Goal: Information Seeking & Learning: Check status

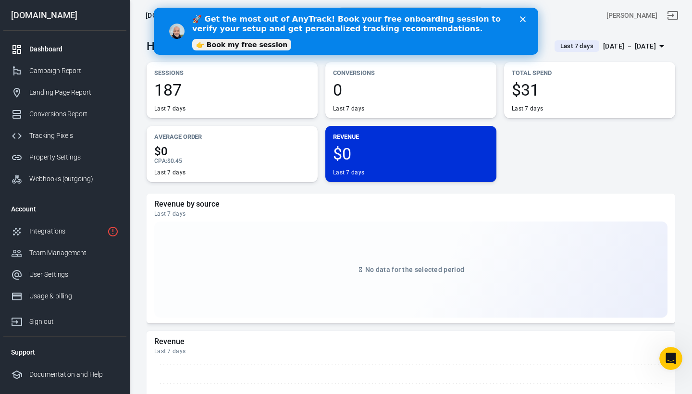
click at [557, 45] on span "Last 7 days" at bounding box center [577, 46] width 41 height 10
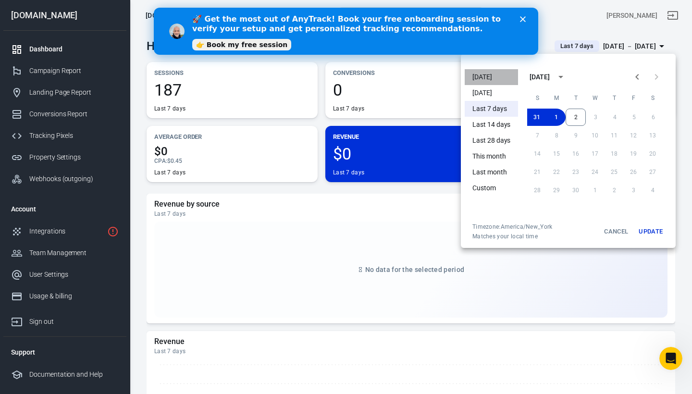
click at [492, 75] on li "[DATE]" at bounding box center [491, 77] width 53 height 16
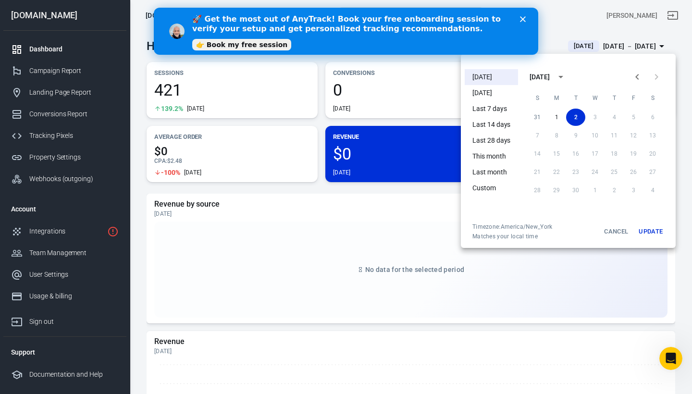
click at [561, 25] on div at bounding box center [346, 197] width 692 height 394
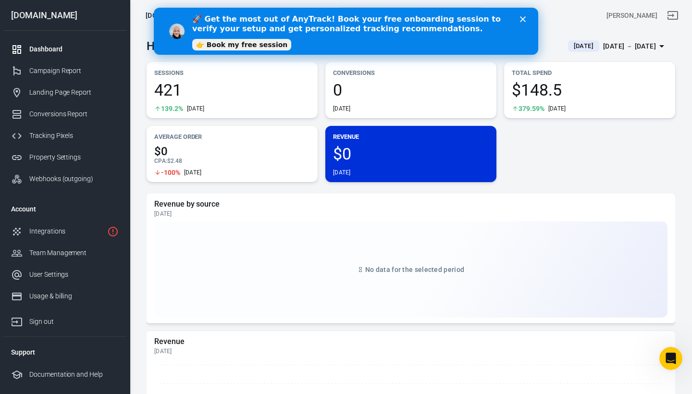
click at [522, 19] on icon "Close" at bounding box center [523, 19] width 6 height 6
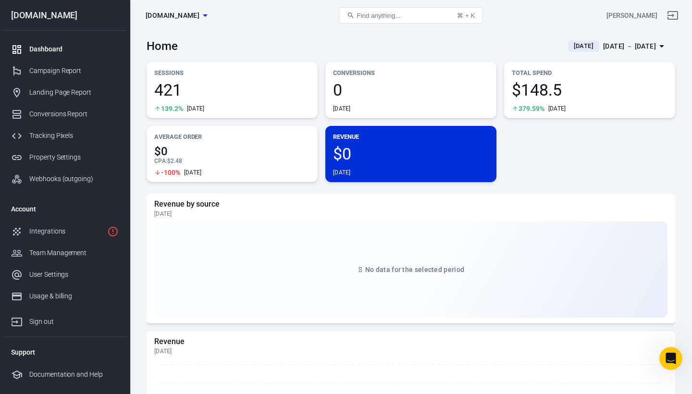
click at [530, 98] on span "$148.5" at bounding box center [590, 90] width 156 height 16
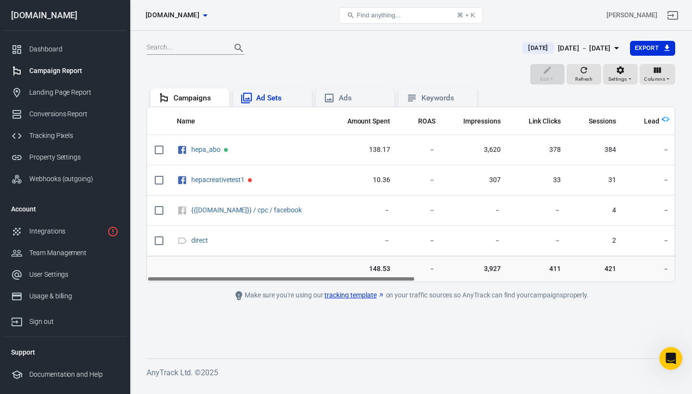
click at [278, 91] on div "Ad Sets" at bounding box center [272, 97] width 79 height 18
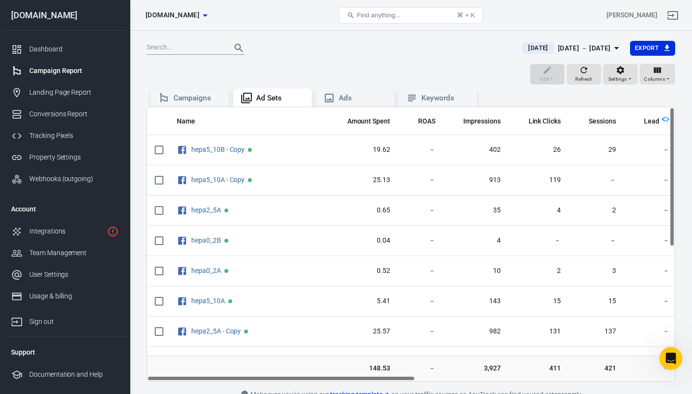
click at [58, 73] on div "Campaign Report" at bounding box center [73, 71] width 89 height 10
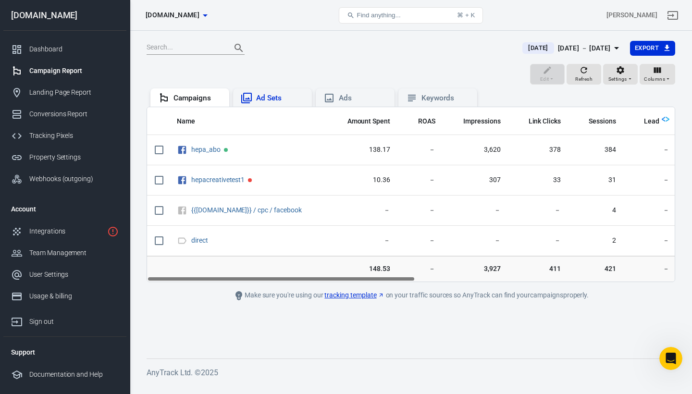
click at [279, 94] on div "Ad Sets" at bounding box center [280, 98] width 48 height 10
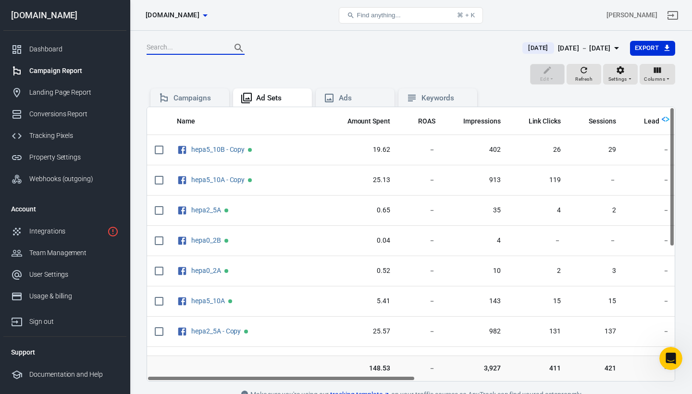
click at [203, 50] on input "text" at bounding box center [185, 48] width 77 height 12
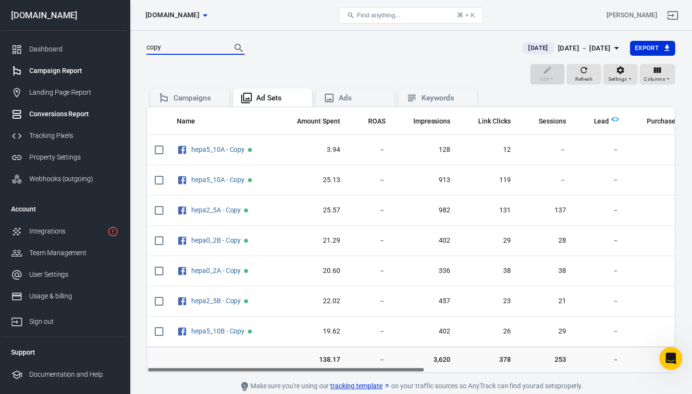
type input "copy"
click at [59, 114] on div "Conversions Report" at bounding box center [73, 114] width 89 height 10
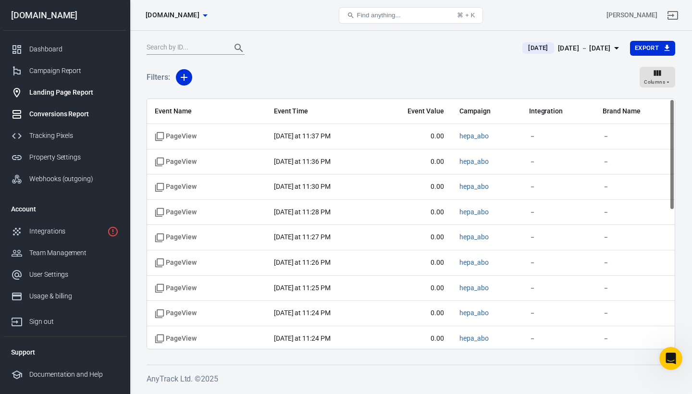
click at [66, 86] on link "Landing Page Report" at bounding box center [64, 93] width 123 height 22
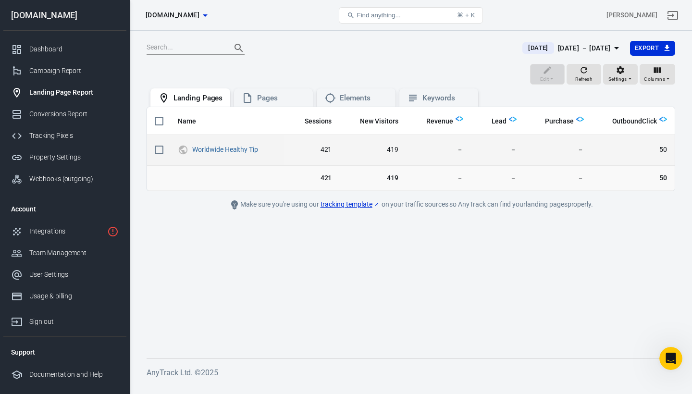
click at [664, 149] on span "50" at bounding box center [633, 150] width 68 height 10
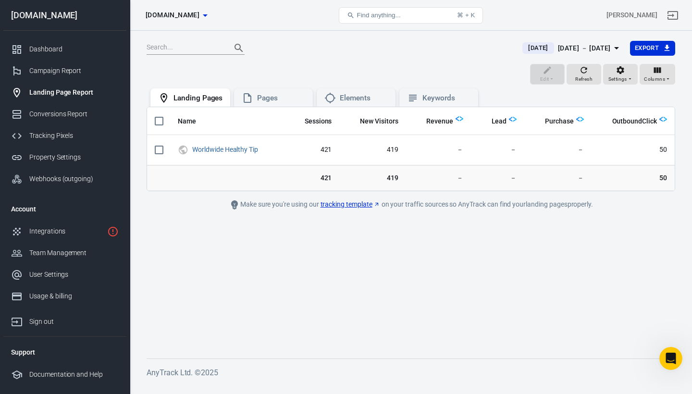
click at [662, 120] on img "scrollable content" at bounding box center [664, 119] width 8 height 8
click at [642, 121] on span "OutboundClick" at bounding box center [634, 122] width 45 height 10
click at [280, 98] on div "Pages" at bounding box center [281, 98] width 48 height 10
click at [216, 96] on div "Landing Pages" at bounding box center [198, 98] width 49 height 10
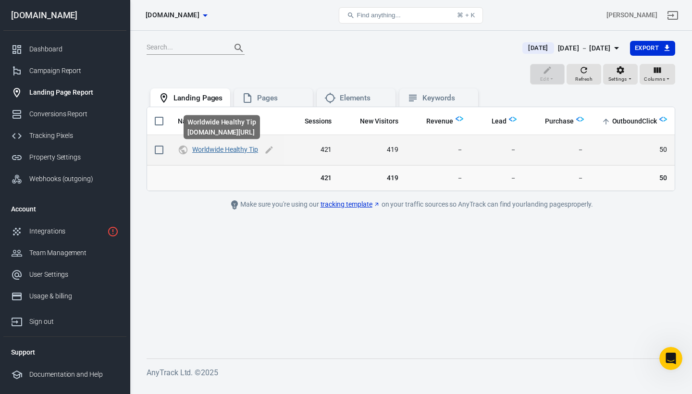
click at [237, 152] on link "Worldwide Healthy Tip" at bounding box center [225, 150] width 66 height 8
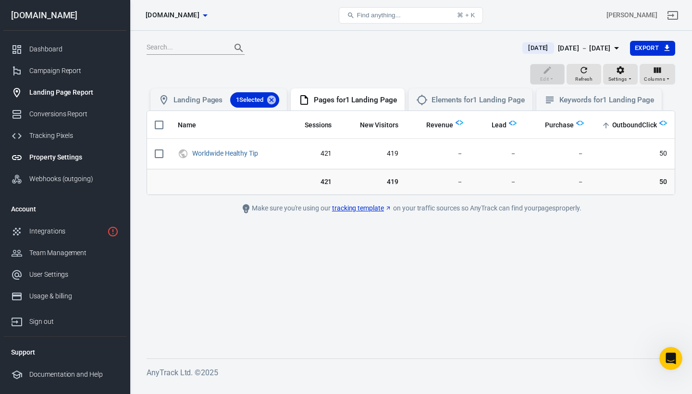
click at [50, 157] on div "Property Settings" at bounding box center [73, 157] width 89 height 10
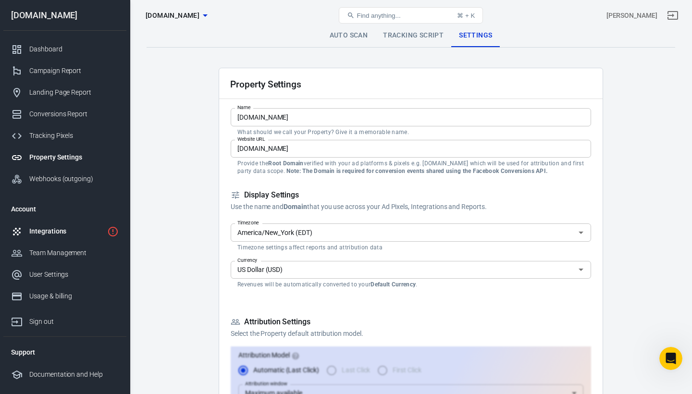
click at [57, 232] on div "Integrations" at bounding box center [66, 231] width 74 height 10
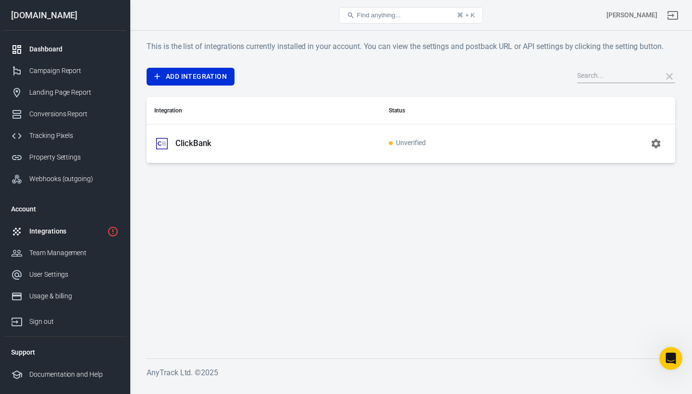
click at [52, 51] on div "Dashboard" at bounding box center [73, 49] width 89 height 10
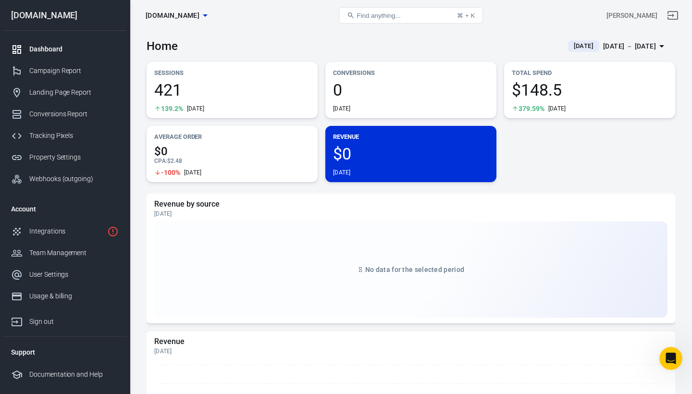
click at [366, 157] on span "$0" at bounding box center [411, 154] width 156 height 16
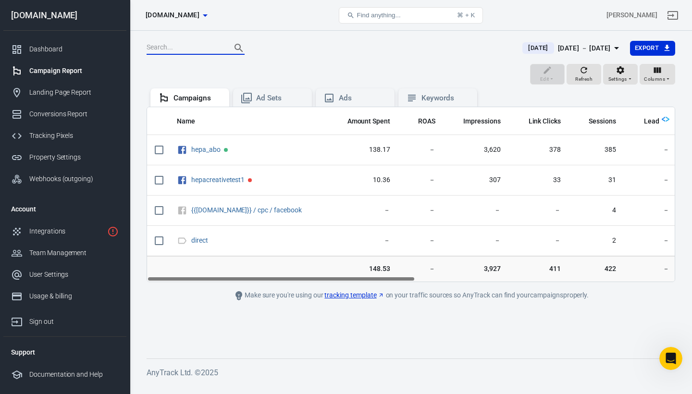
click at [195, 48] on input "text" at bounding box center [185, 48] width 77 height 12
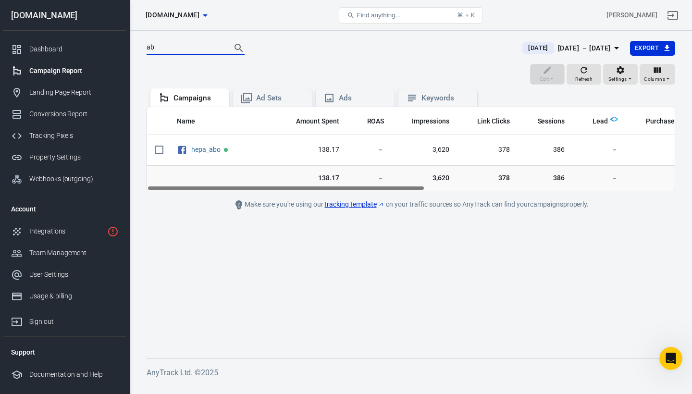
type input "ab"
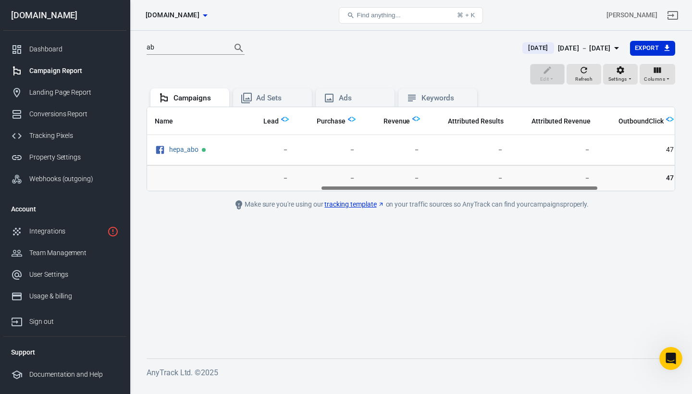
scroll to position [0, 330]
drag, startPoint x: 405, startPoint y: 188, endPoint x: 580, endPoint y: 196, distance: 174.7
click at [580, 196] on main "ab Today Sep 2 － Sep 2, 2025 Export Edit Refresh Settings Columns Campaigns Ad …" at bounding box center [411, 191] width 529 height 303
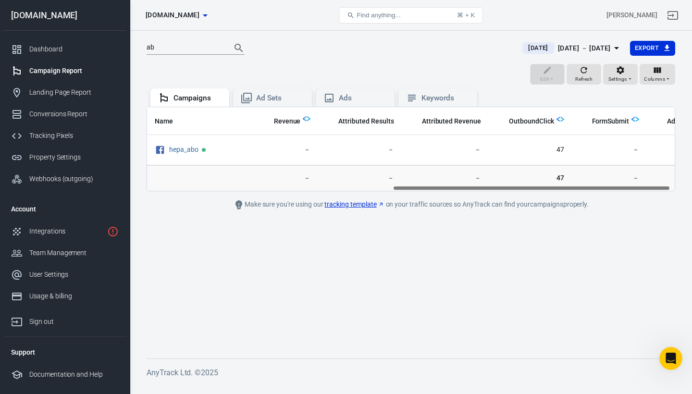
scroll to position [0, 473]
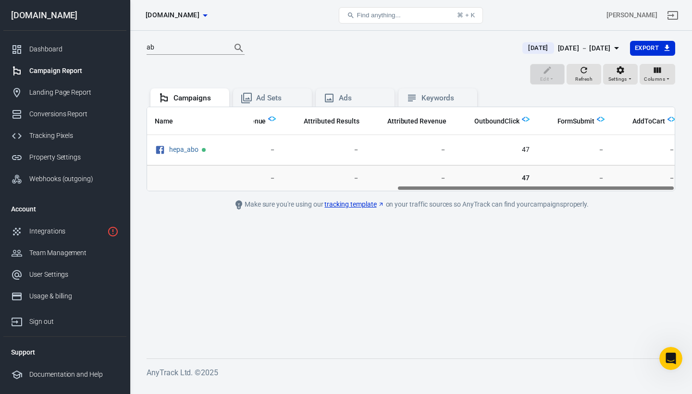
drag, startPoint x: 537, startPoint y: 187, endPoint x: 621, endPoint y: 188, distance: 83.2
click at [621, 188] on div "Name Amount Spent ROAS Impressions Link Clicks Sessions Lead Purchase Revenue A…" at bounding box center [411, 149] width 528 height 84
drag, startPoint x: 628, startPoint y: 188, endPoint x: 631, endPoint y: 181, distance: 7.8
click at [631, 181] on div "Name Amount Spent ROAS Impressions Link Clicks Sessions Lead Purchase Revenue A…" at bounding box center [411, 149] width 529 height 85
click at [43, 48] on div "Dashboard" at bounding box center [73, 49] width 89 height 10
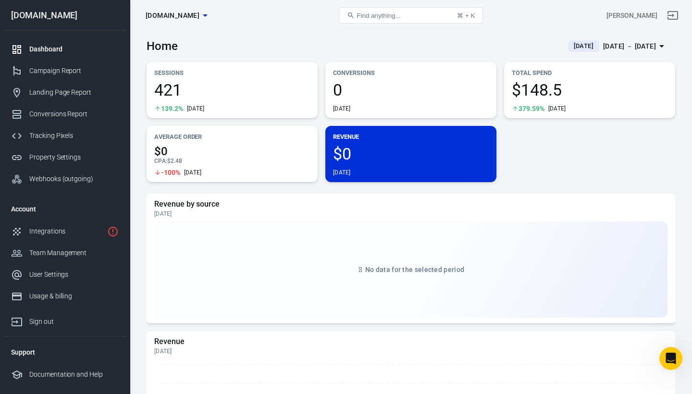
click at [193, 90] on span "421" at bounding box center [232, 90] width 156 height 16
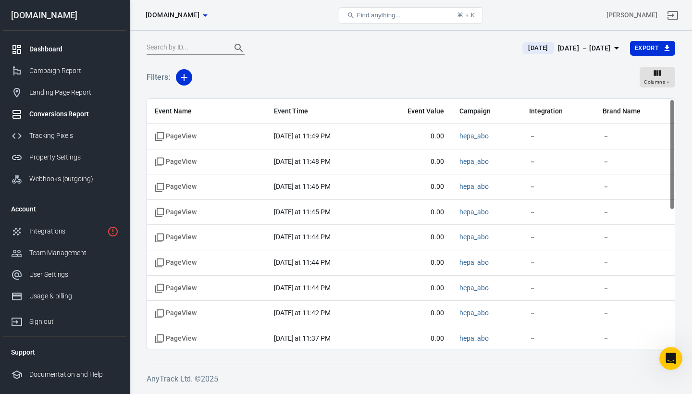
click at [36, 46] on div "Dashboard" at bounding box center [73, 49] width 89 height 10
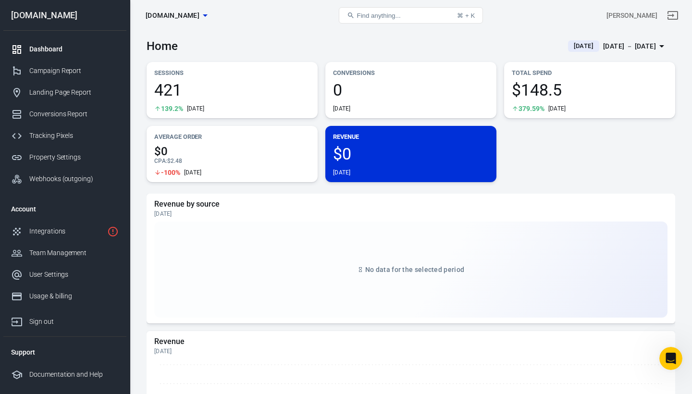
click at [233, 93] on span "421" at bounding box center [232, 90] width 156 height 16
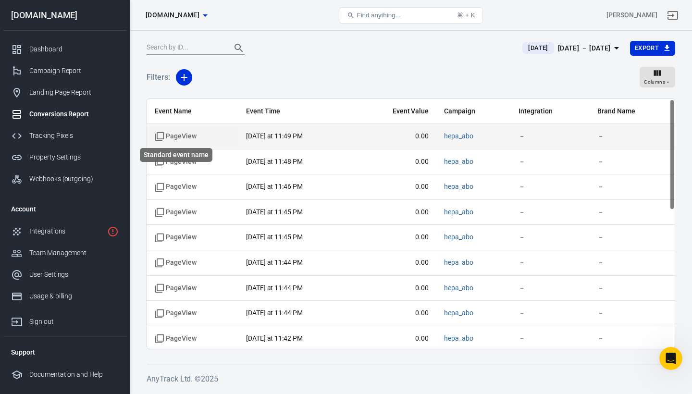
click at [162, 136] on icon "Standard event name" at bounding box center [160, 137] width 10 height 10
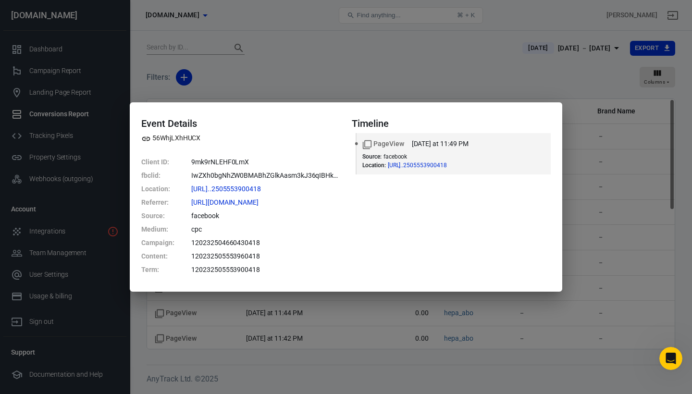
click at [98, 67] on div "Event Details 56WhjLXhHUCX Client ID : 9mk9rNLEHF0LmX fbclid : IwZXh0bgNhZW0BMA…" at bounding box center [346, 197] width 692 height 394
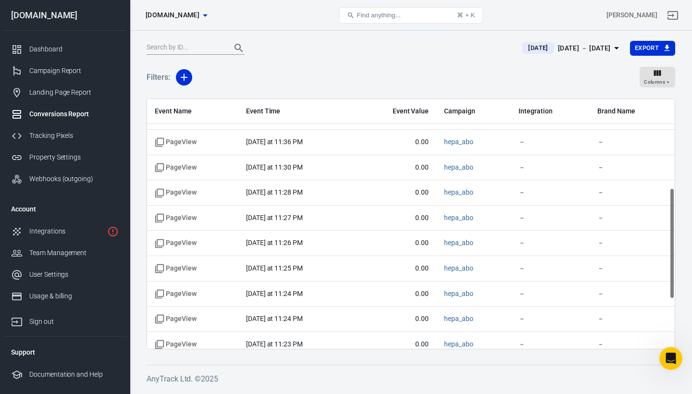
scroll to position [247, 0]
drag, startPoint x: 672, startPoint y: 200, endPoint x: 670, endPoint y: 311, distance: 110.6
click at [670, 311] on div "Event Name Event Time Event Value Campaign Integration Brand Name PageView toda…" at bounding box center [411, 224] width 528 height 250
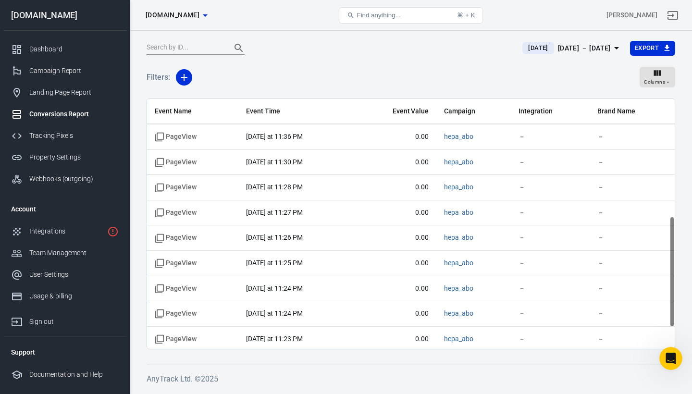
scroll to position [311, 0]
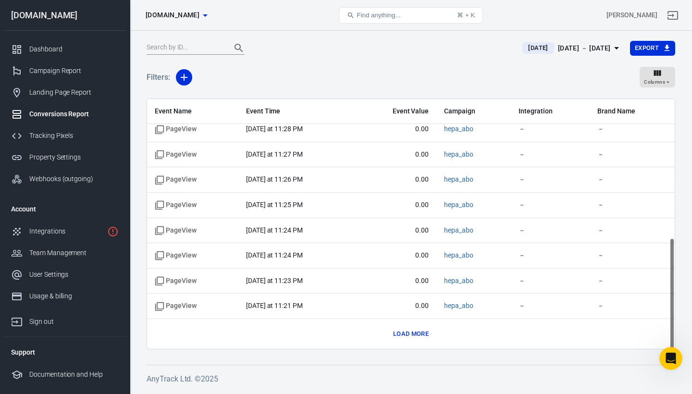
drag, startPoint x: 671, startPoint y: 257, endPoint x: 672, endPoint y: 338, distance: 81.7
click at [672, 338] on div "Event Name Event Time Event Value Campaign Integration Brand Name PageView toda…" at bounding box center [411, 224] width 528 height 250
click at [48, 136] on div "Tracking Pixels" at bounding box center [73, 136] width 89 height 10
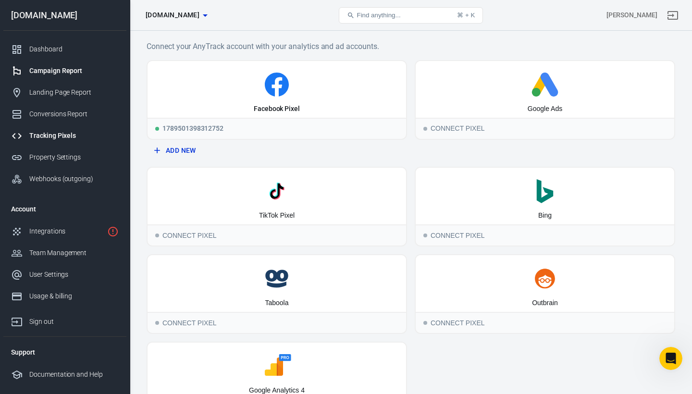
click at [49, 64] on link "Campaign Report" at bounding box center [64, 71] width 123 height 22
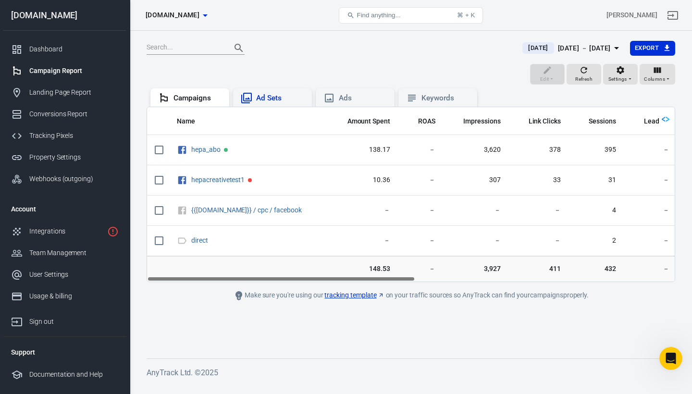
click at [280, 103] on div "Ad Sets" at bounding box center [272, 97] width 79 height 18
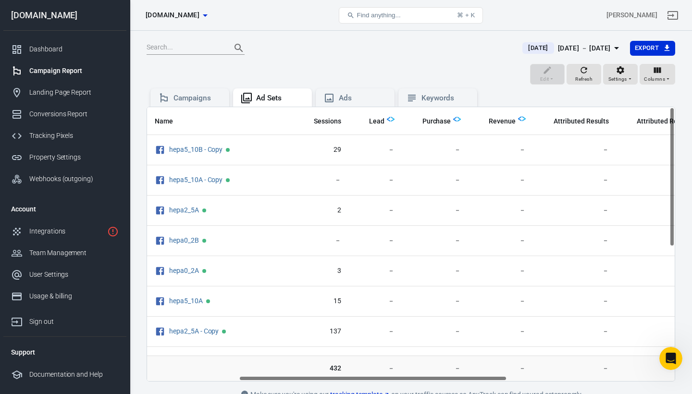
scroll to position [0, 283]
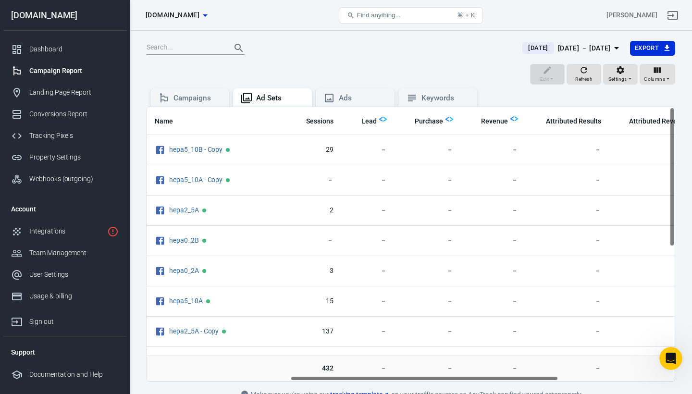
drag, startPoint x: 326, startPoint y: 378, endPoint x: 470, endPoint y: 369, distance: 144.0
click at [470, 369] on div "Name Amount Spent ROAS Impressions Link Clicks Sessions Lead Purchase Revenue A…" at bounding box center [411, 244] width 529 height 275
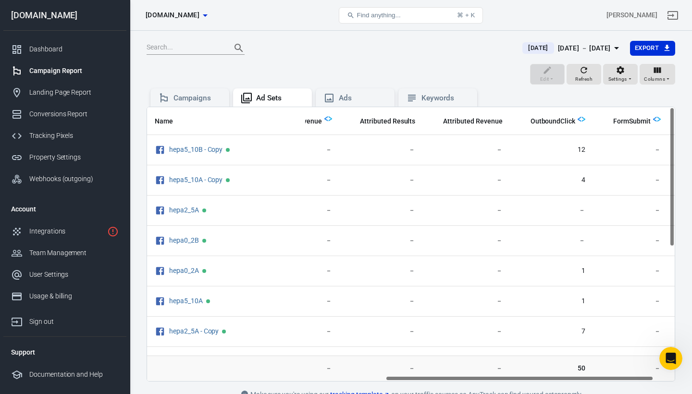
scroll to position [0, 471]
drag, startPoint x: 423, startPoint y: 377, endPoint x: 519, endPoint y: 381, distance: 96.2
click at [519, 381] on div "Name Amount Spent ROAS Impressions Link Clicks Sessions Lead Purchase Revenue A…" at bounding box center [411, 244] width 528 height 274
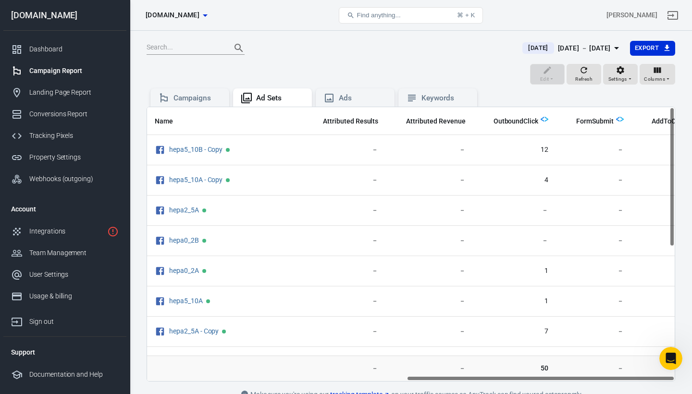
scroll to position [0, 510]
drag, startPoint x: 476, startPoint y: 378, endPoint x: 559, endPoint y: 375, distance: 82.7
click at [559, 375] on div "Name Amount Spent ROAS Impressions Link Clicks Sessions Lead Purchase Revenue A…" at bounding box center [411, 244] width 529 height 275
click at [195, 52] on input "text" at bounding box center [185, 48] width 77 height 12
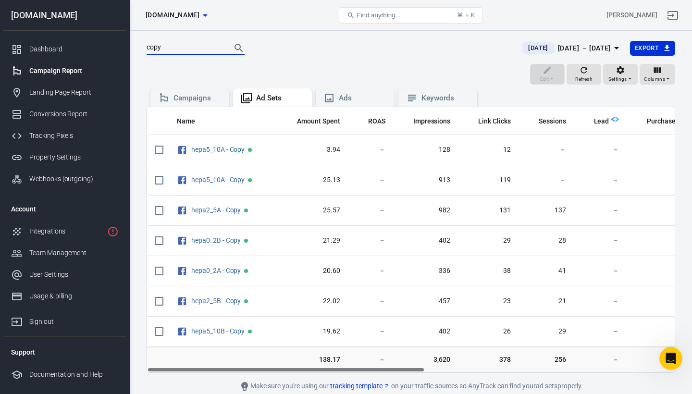
type input "copy"
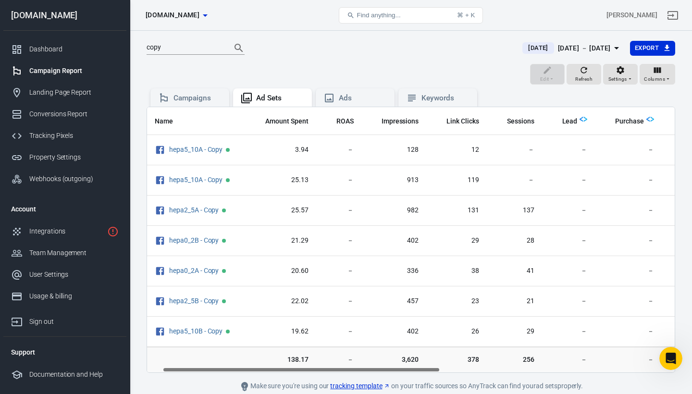
scroll to position [0, 33]
drag, startPoint x: 401, startPoint y: 370, endPoint x: 418, endPoint y: 369, distance: 17.4
click at [418, 369] on div "Name Amount Spent ROAS Impressions Link Clicks Sessions Lead Purchase Revenue A…" at bounding box center [411, 239] width 528 height 265
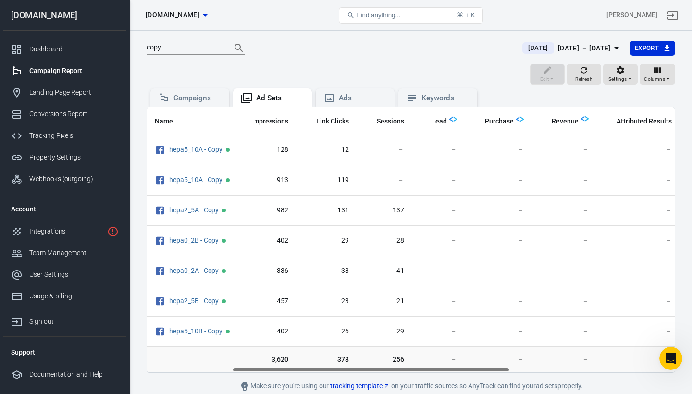
drag, startPoint x: 405, startPoint y: 369, endPoint x: 474, endPoint y: 370, distance: 69.2
click at [474, 370] on div "Name Amount Spent ROAS Impressions Link Clicks Sessions Lead Purchase Revenue A…" at bounding box center [411, 239] width 528 height 265
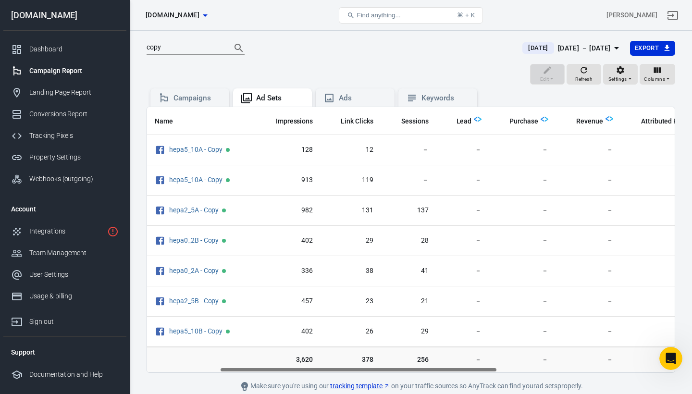
scroll to position [0, 139]
drag, startPoint x: 467, startPoint y: 367, endPoint x: 455, endPoint y: 368, distance: 12.1
click at [455, 368] on div "Name Amount Spent ROAS Impressions Link Clicks Sessions Lead Purchase Revenue A…" at bounding box center [411, 239] width 528 height 265
click at [46, 89] on div "Landing Page Report" at bounding box center [73, 92] width 89 height 10
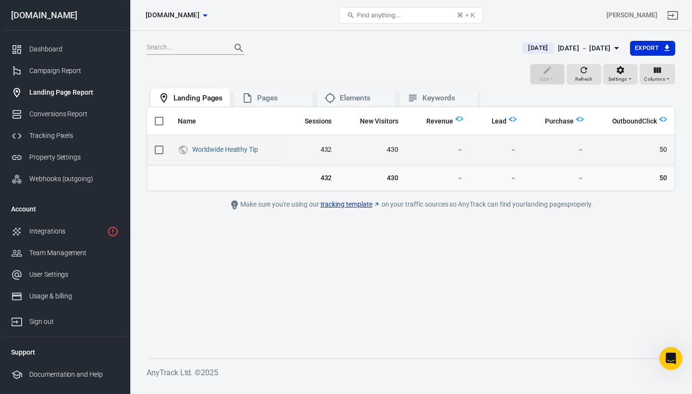
click at [663, 149] on span "50" at bounding box center [633, 150] width 68 height 10
